Goal: Task Accomplishment & Management: Manage account settings

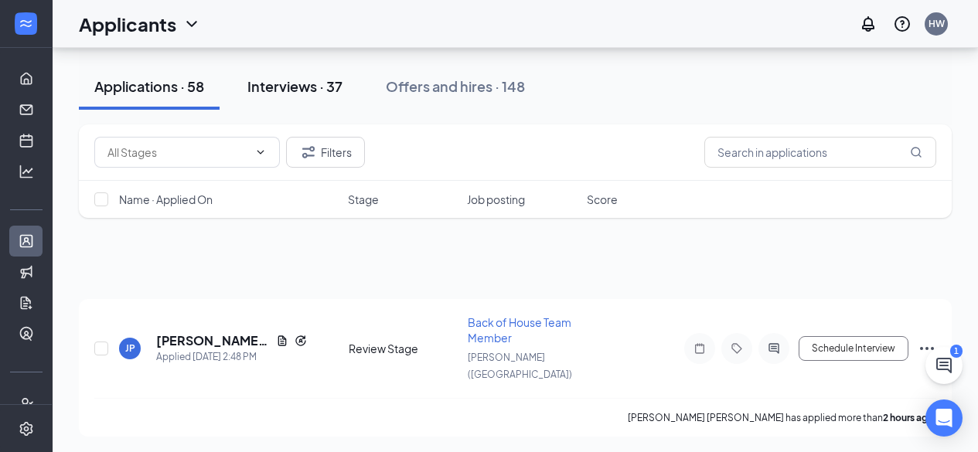
scroll to position [6989, 0]
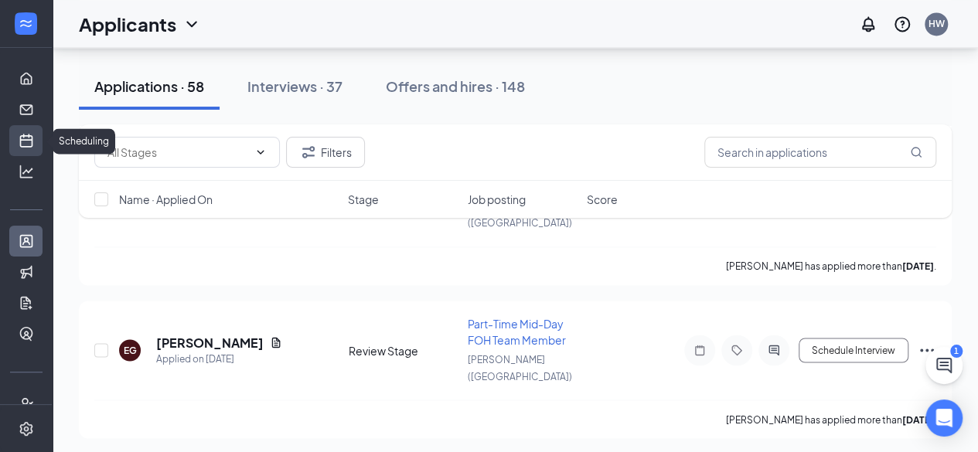
click at [40, 140] on link "Scheduling" at bounding box center [47, 140] width 15 height 31
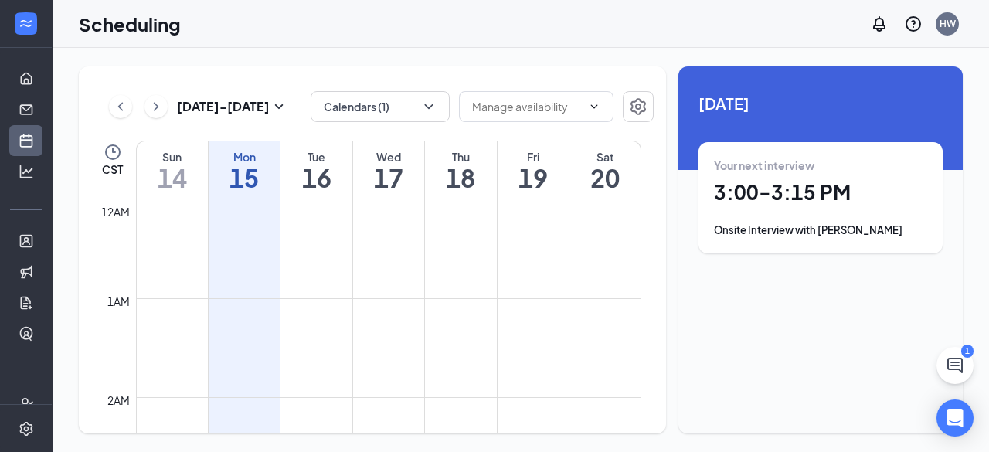
scroll to position [760, 0]
click at [955, 361] on icon "ChatActive" at bounding box center [955, 365] width 19 height 19
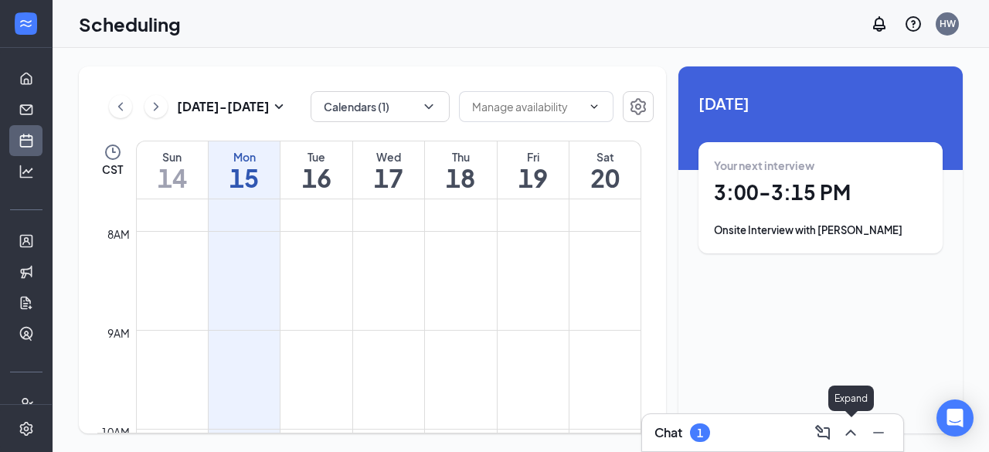
click at [854, 441] on icon "ChevronUp" at bounding box center [851, 432] width 19 height 19
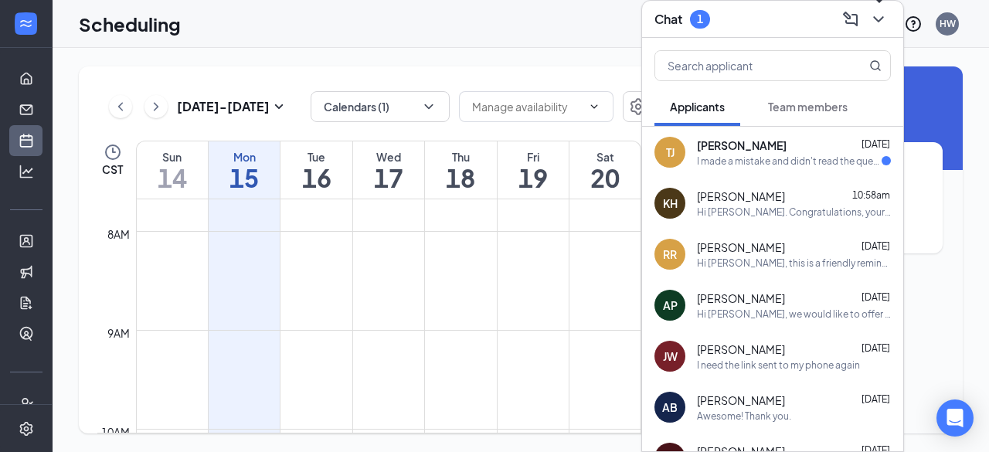
click at [879, 26] on icon "ChevronDown" at bounding box center [878, 19] width 19 height 19
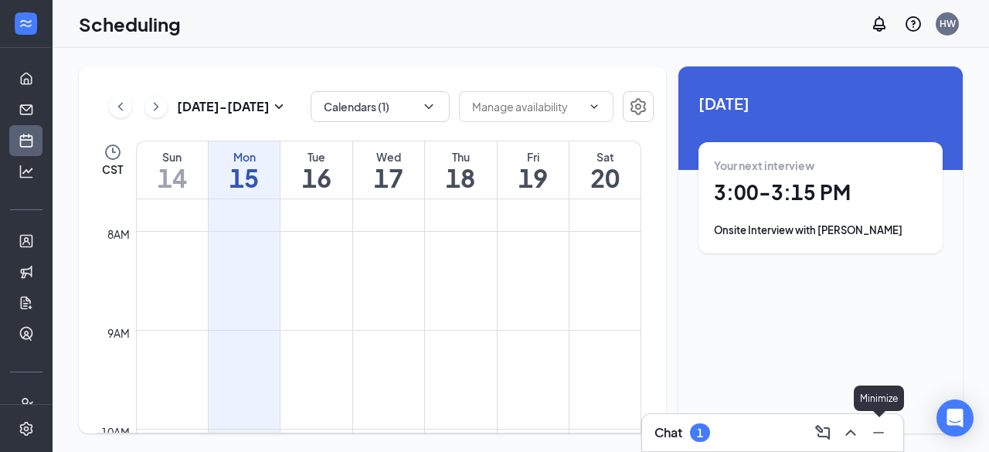
click at [873, 439] on icon "Minimize" at bounding box center [878, 432] width 19 height 19
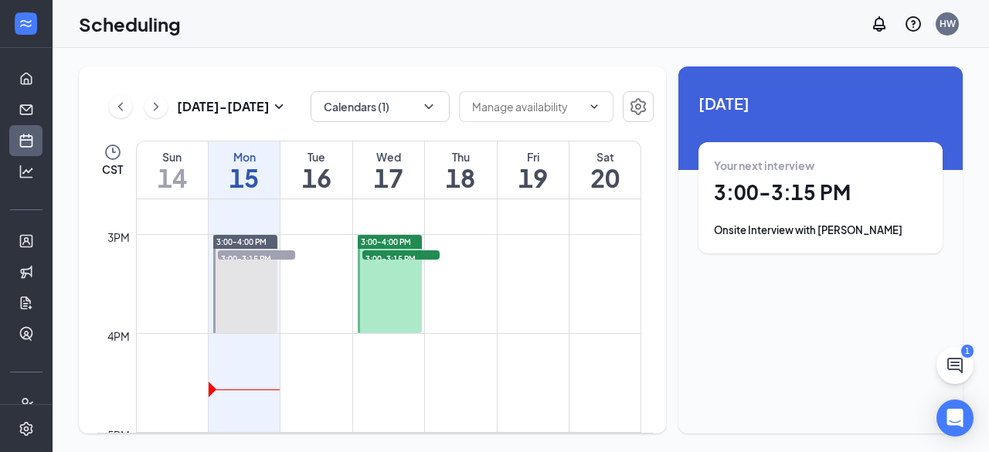
scroll to position [1442, 0]
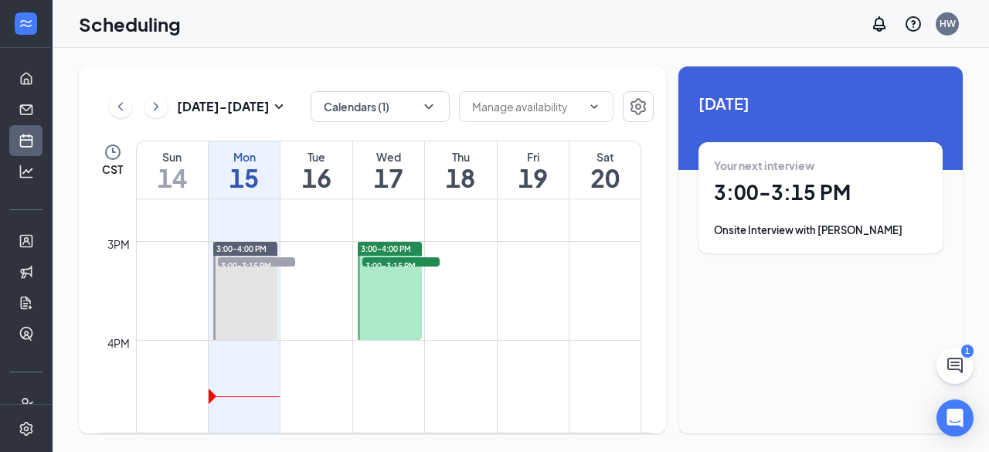
click at [380, 269] on div at bounding box center [390, 291] width 64 height 98
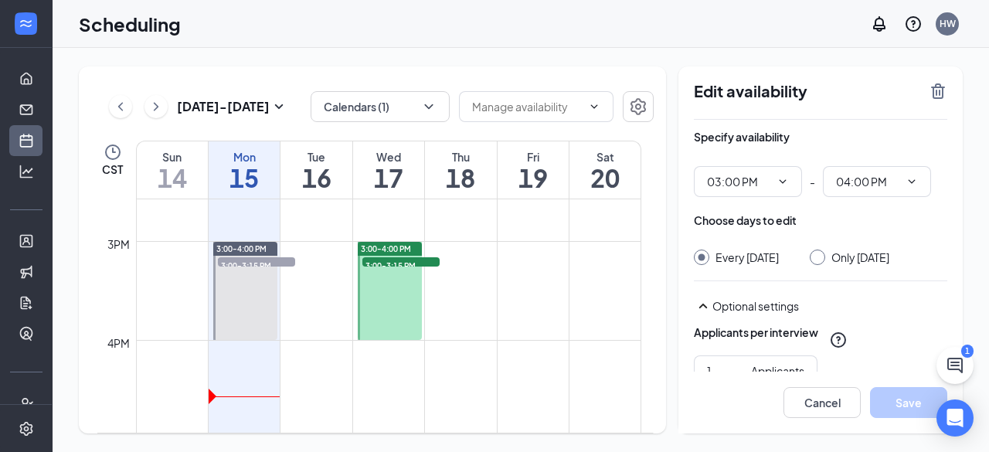
click at [380, 267] on div "3:00-3:15 PM 1" at bounding box center [401, 262] width 80 height 12
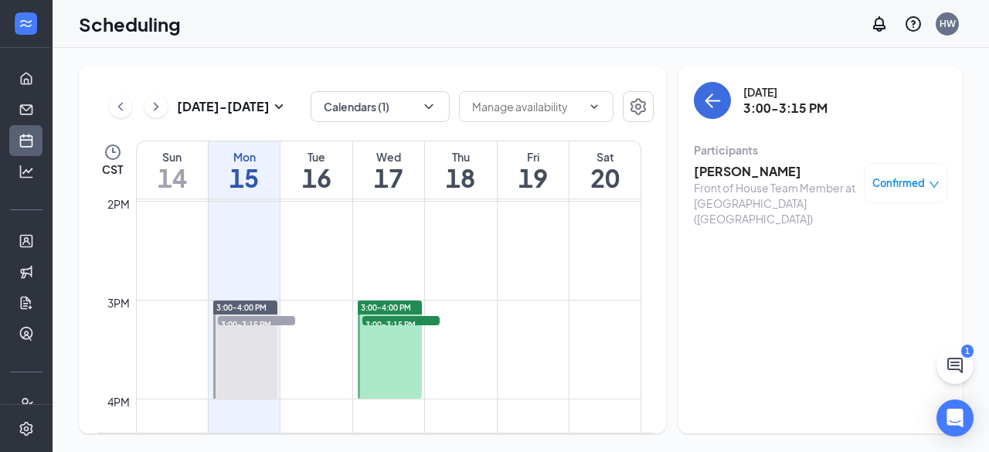
scroll to position [1414, 0]
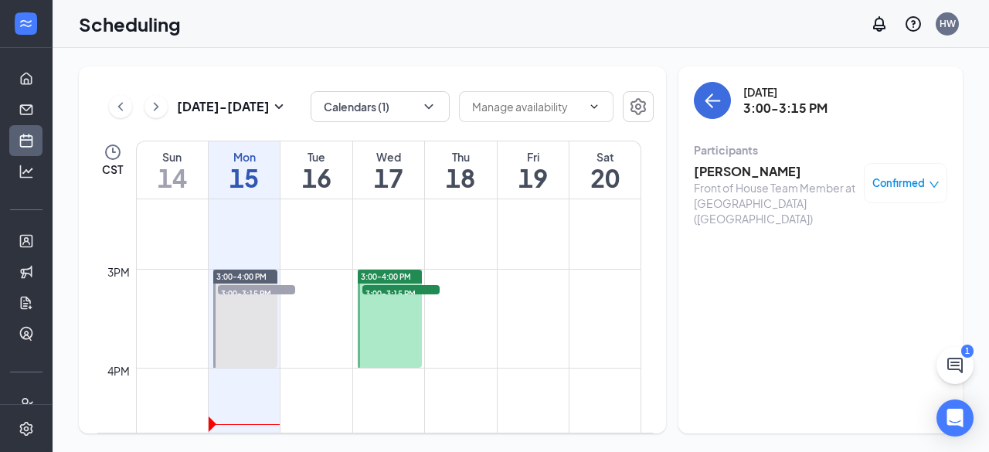
click at [396, 287] on span "3:00-3:15 PM" at bounding box center [400, 292] width 77 height 15
click at [420, 286] on span "3:00-3:15 PM" at bounding box center [400, 292] width 77 height 15
click at [697, 178] on h3 "[PERSON_NAME]" at bounding box center [775, 171] width 162 height 17
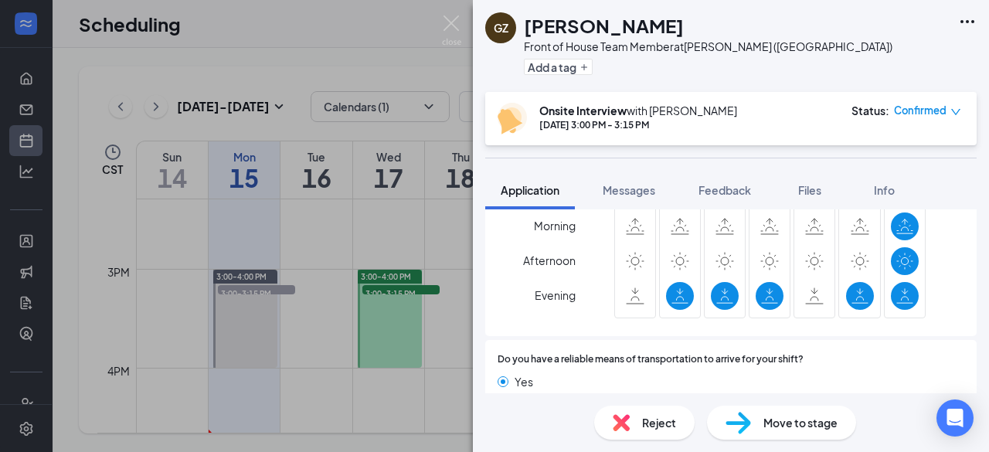
scroll to position [1143, 0]
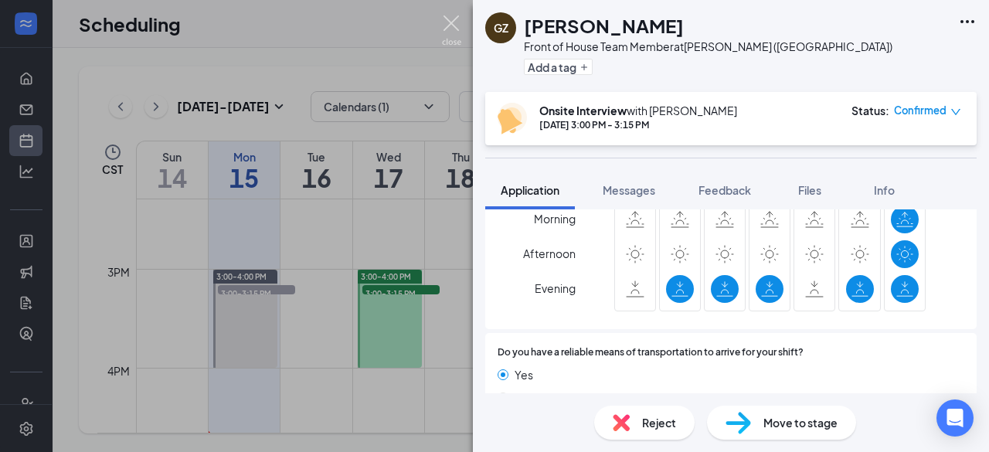
click at [451, 18] on img at bounding box center [451, 30] width 19 height 30
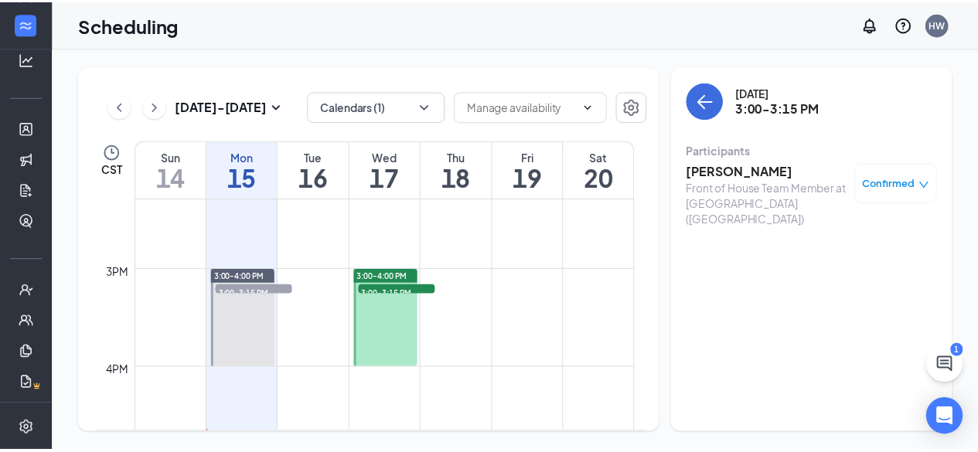
scroll to position [113, 0]
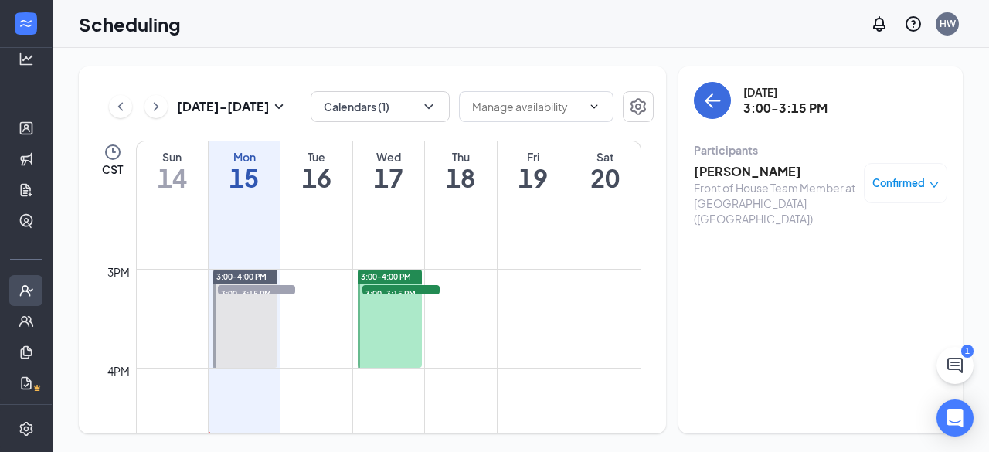
click at [27, 291] on icon at bounding box center [33, 291] width 12 height 0
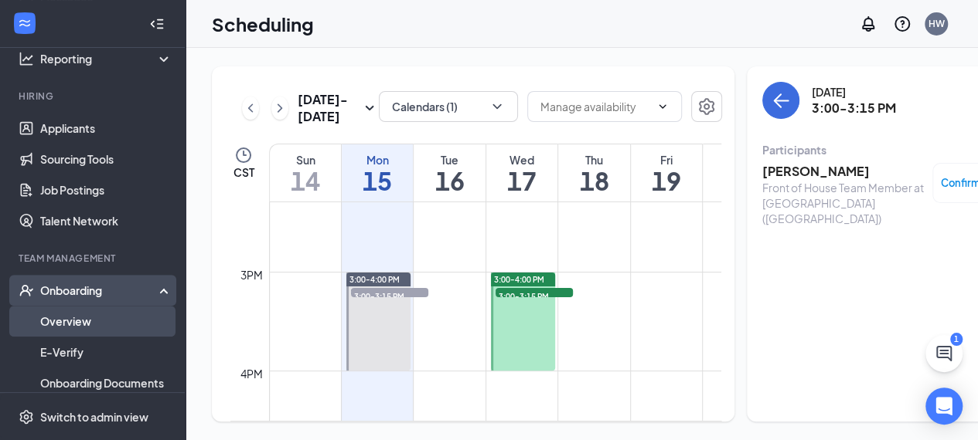
click at [94, 328] on link "Overview" at bounding box center [106, 321] width 132 height 31
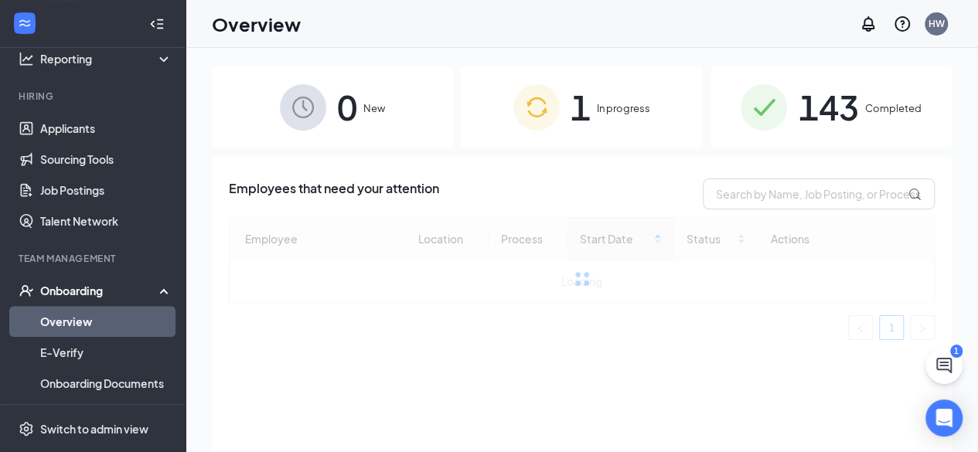
click at [570, 124] on span "1" at bounding box center [580, 106] width 20 height 53
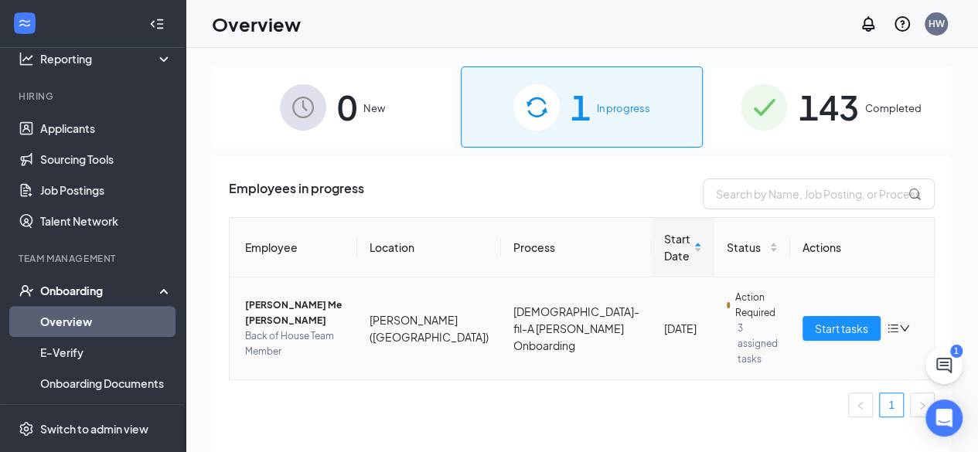
click at [790, 307] on td "Start tasks" at bounding box center [862, 328] width 144 height 102
click at [815, 320] on span "Start tasks" at bounding box center [841, 328] width 53 height 17
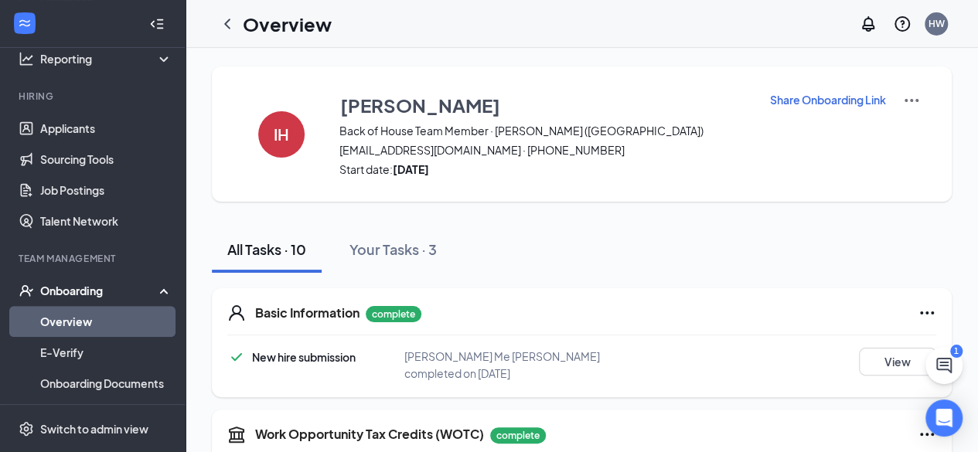
click at [149, 27] on icon "Collapse" at bounding box center [156, 23] width 15 height 15
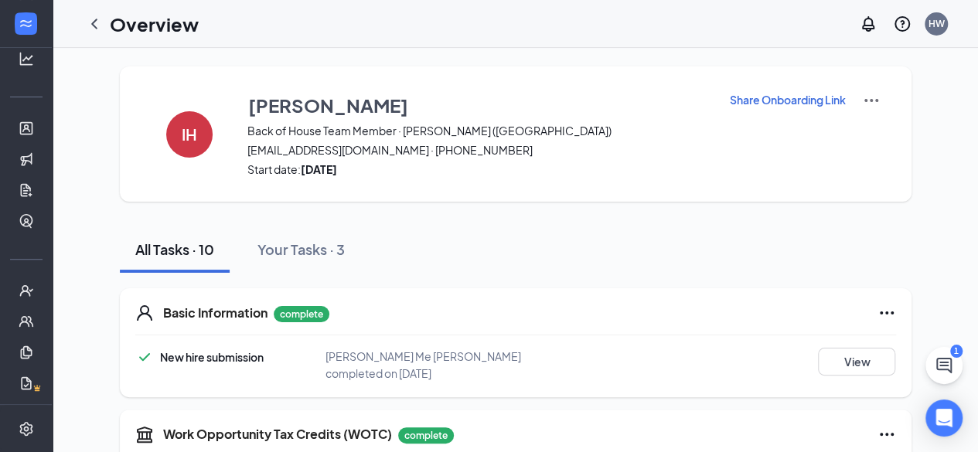
click at [584, 254] on div "All Tasks · 10 Your Tasks · 3" at bounding box center [515, 249] width 791 height 46
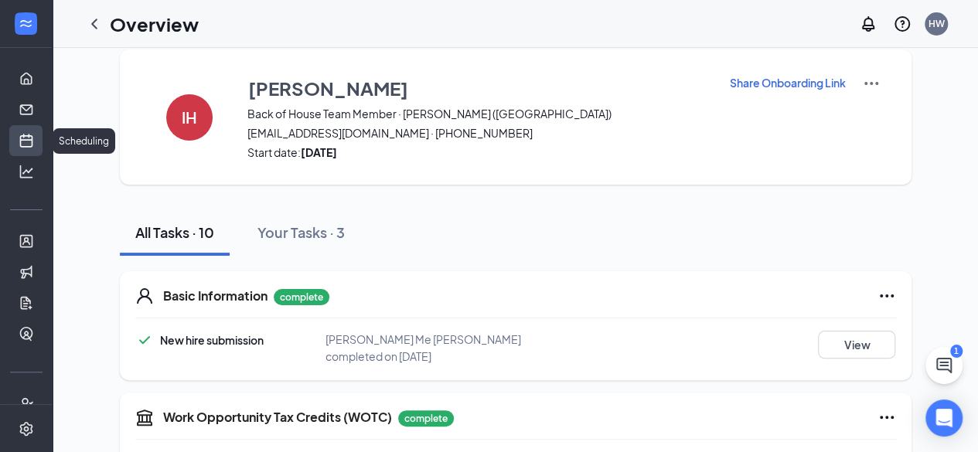
click at [40, 137] on link "Scheduling" at bounding box center [47, 140] width 15 height 31
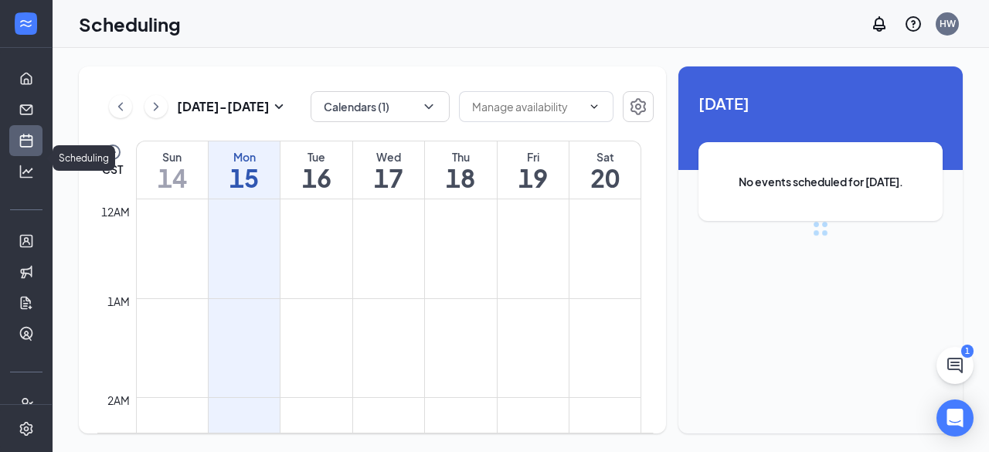
scroll to position [760, 0]
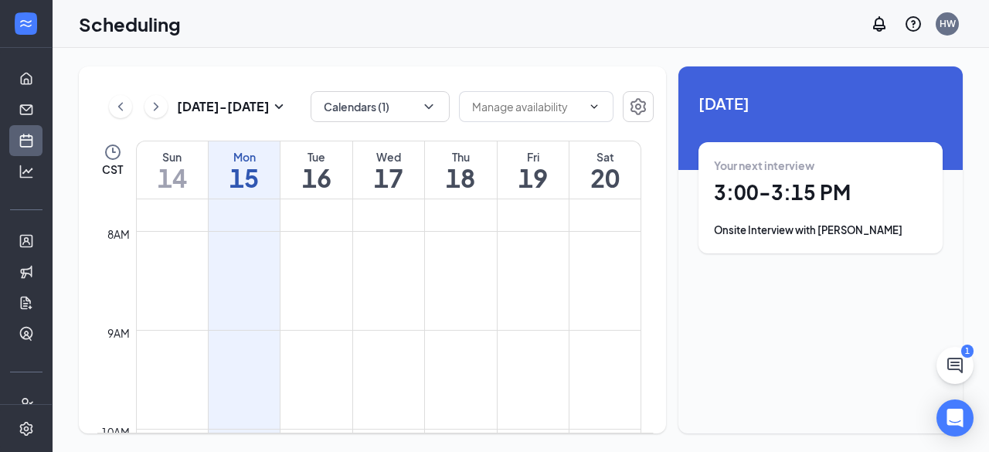
click at [453, 138] on div "[DATE] - [DATE] Calendars (1) CST Sun 14 Mon 15 Tue 16 Wed 17 Thu 18 Fri 19 Sat…" at bounding box center [372, 249] width 587 height 367
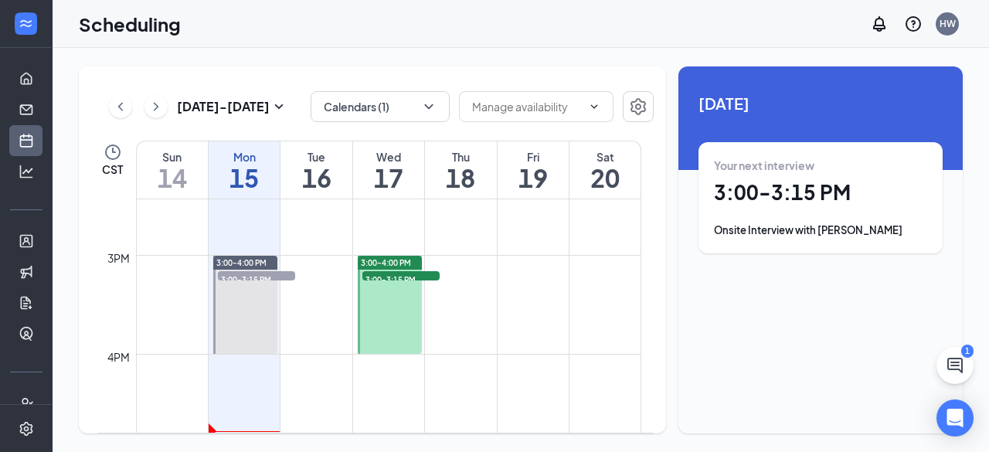
scroll to position [1465, 0]
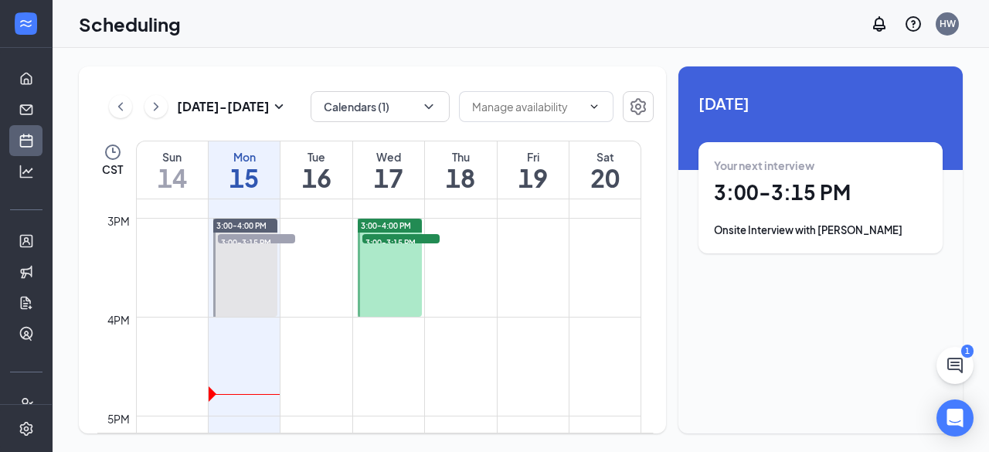
click at [379, 227] on span "3:00-4:00 PM" at bounding box center [386, 225] width 50 height 11
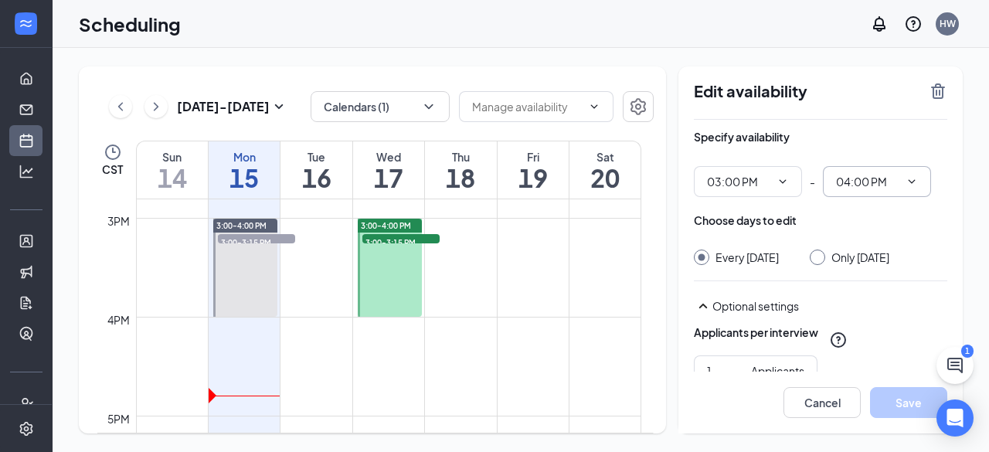
click at [846, 174] on input "04:00 PM" at bounding box center [867, 181] width 63 height 17
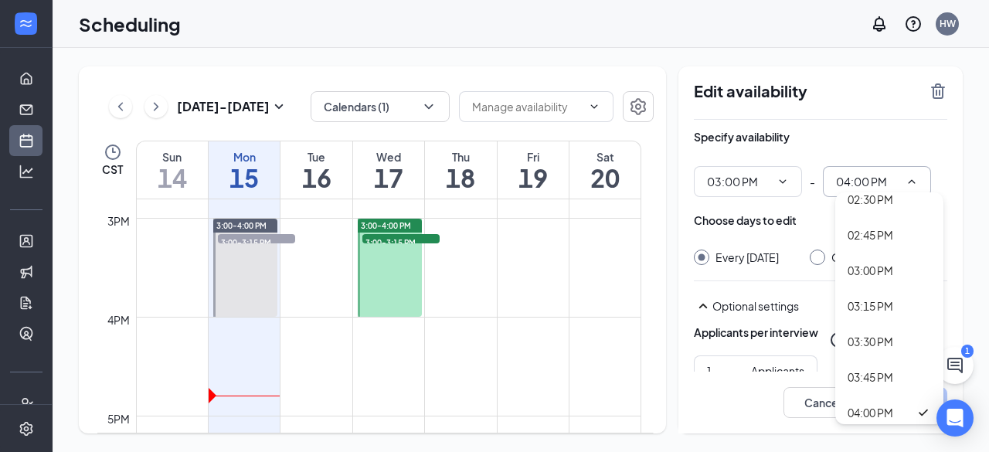
scroll to position [2040, 0]
click at [885, 302] on div "03:15 PM" at bounding box center [871, 302] width 46 height 17
type input "03:15 PM"
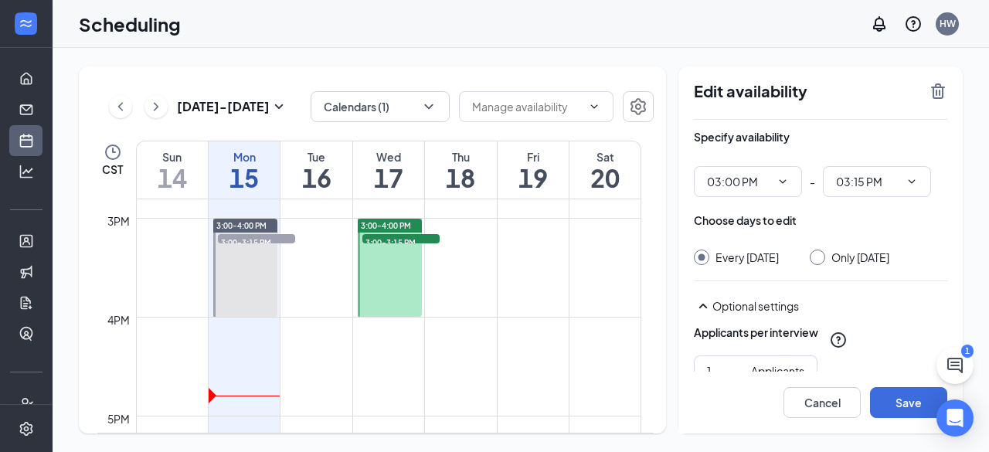
click at [821, 256] on input "Only [DATE]" at bounding box center [815, 255] width 11 height 11
radio input "true"
radio input "false"
click at [896, 413] on button "Save" at bounding box center [908, 402] width 77 height 31
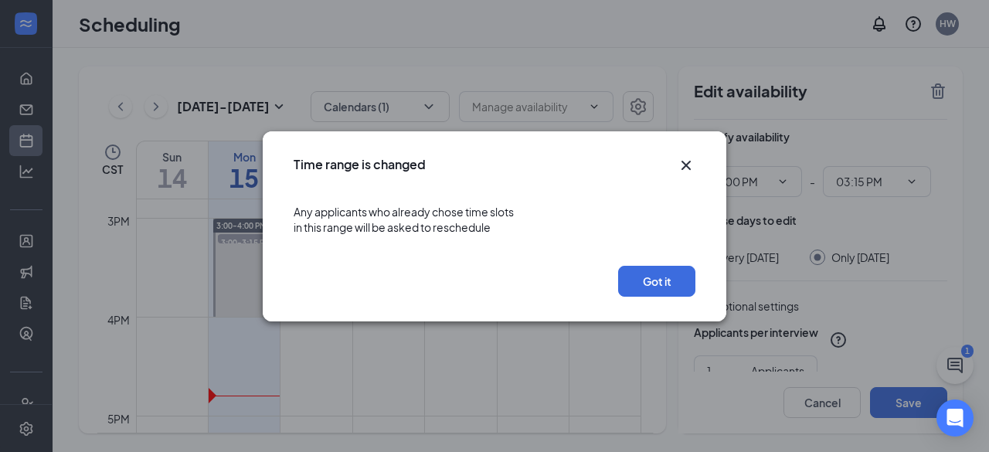
click at [594, 264] on div "Got it" at bounding box center [495, 285] width 464 height 71
click at [655, 294] on button "Got it" at bounding box center [656, 281] width 77 height 31
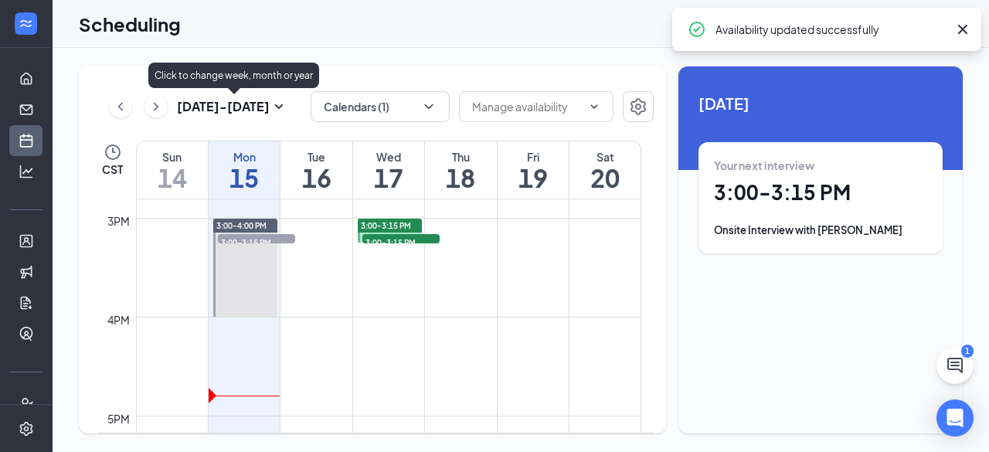
click at [163, 100] on icon "ChevronRight" at bounding box center [155, 106] width 15 height 19
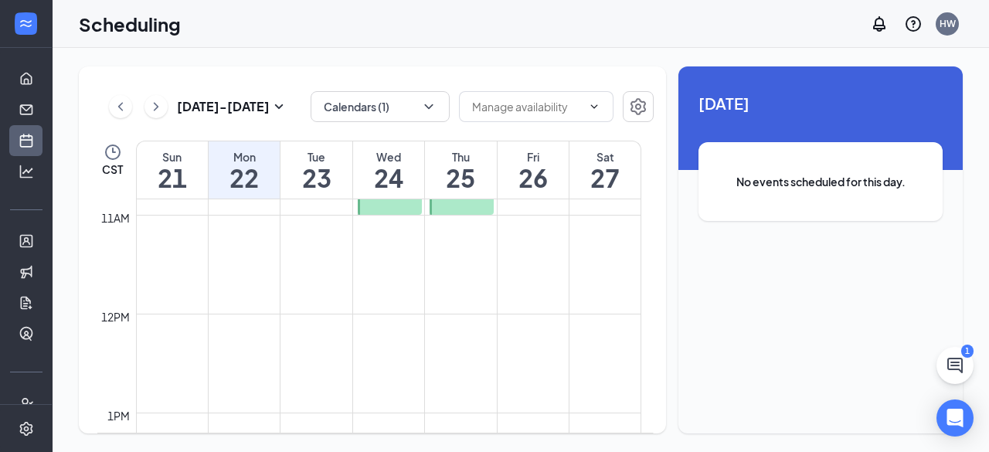
scroll to position [1018, 0]
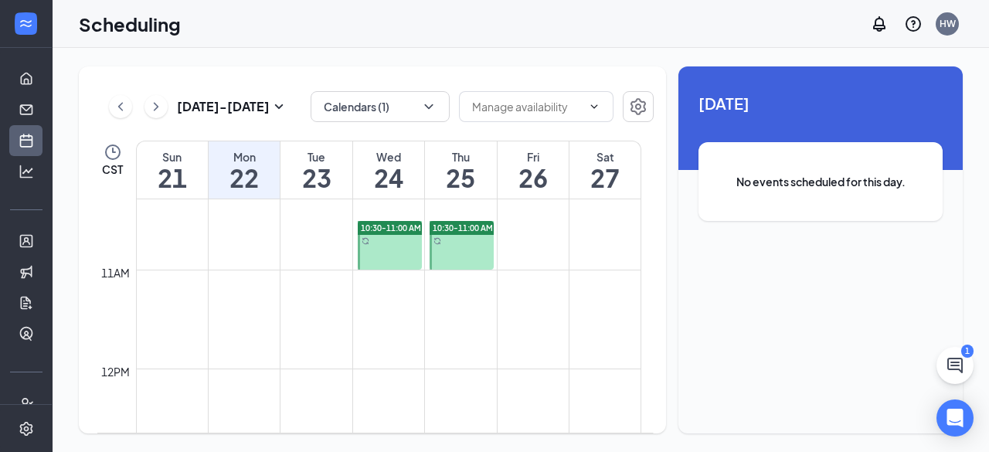
click at [111, 112] on button at bounding box center [120, 106] width 23 height 23
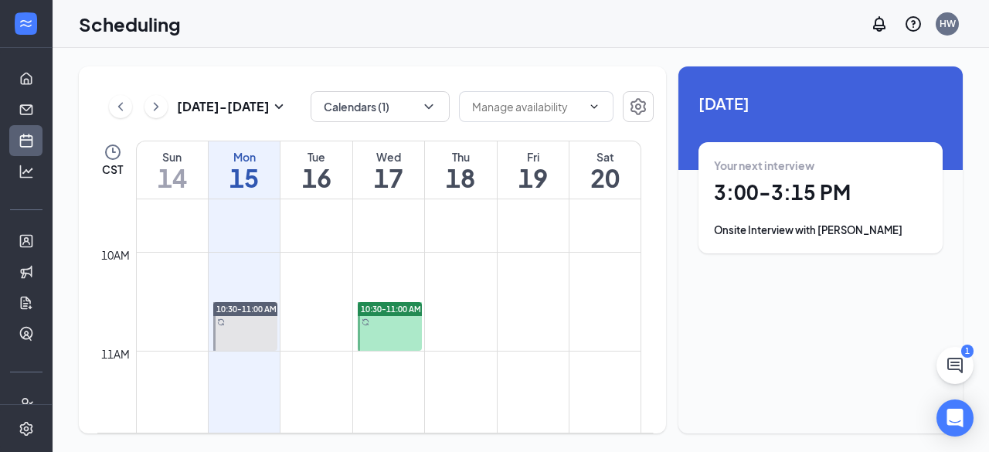
scroll to position [929, 0]
click at [482, 43] on div "Scheduling HW" at bounding box center [521, 24] width 937 height 48
click at [353, 267] on td at bounding box center [388, 272] width 505 height 25
click at [703, 19] on div "Scheduling HW" at bounding box center [521, 24] width 937 height 48
